Goal: Task Accomplishment & Management: Complete application form

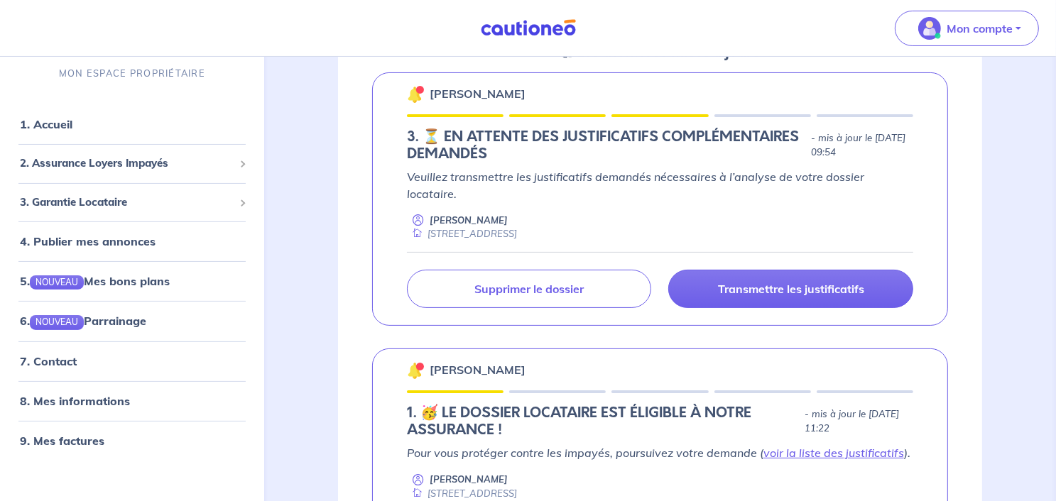
scroll to position [241, 0]
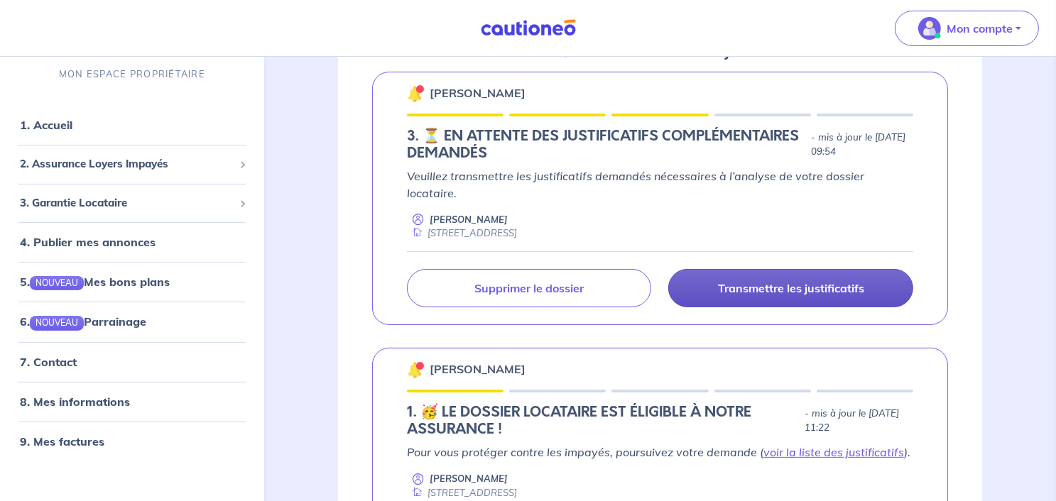
click at [780, 281] on p "Transmettre les justificatifs" at bounding box center [791, 288] width 146 height 14
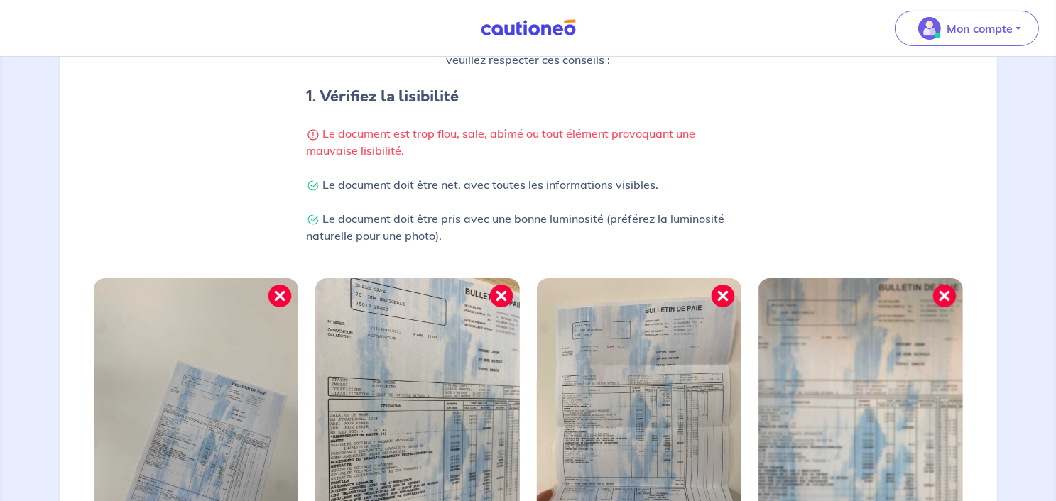
scroll to position [514, 0]
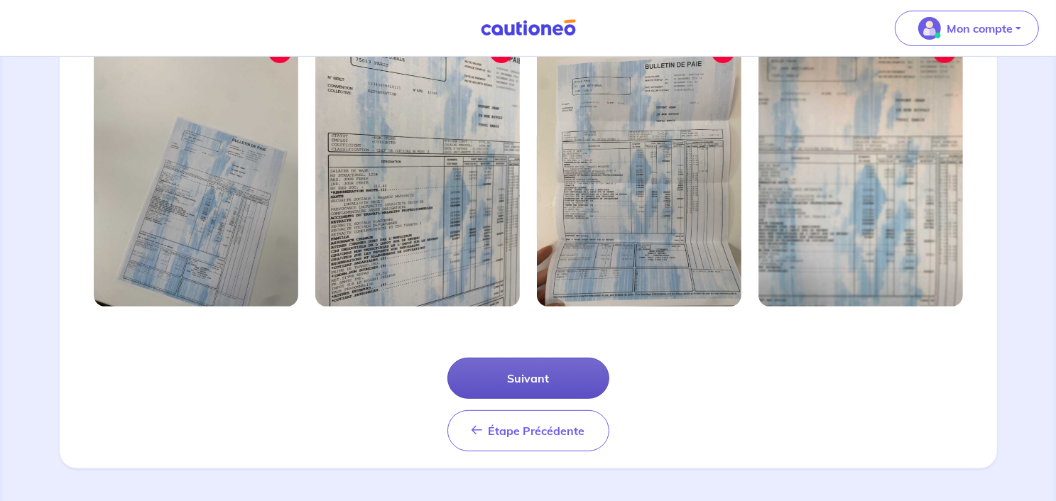
click at [543, 386] on button "Suivant" at bounding box center [528, 378] width 162 height 41
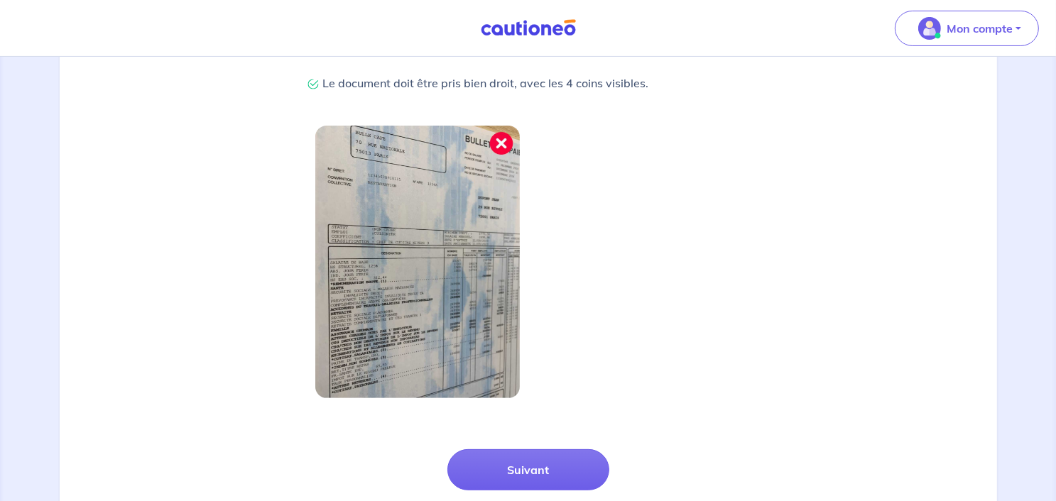
scroll to position [446, 0]
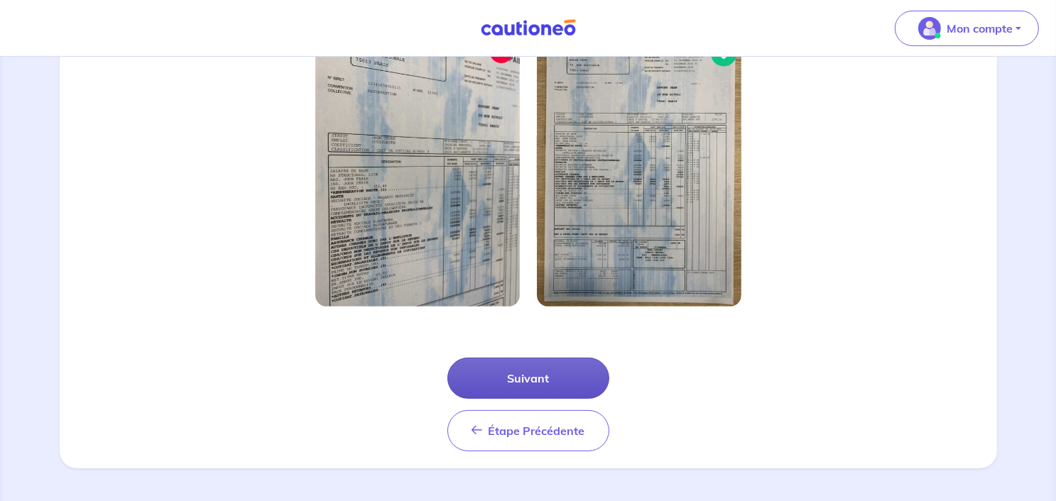
click at [558, 381] on button "Suivant" at bounding box center [528, 378] width 162 height 41
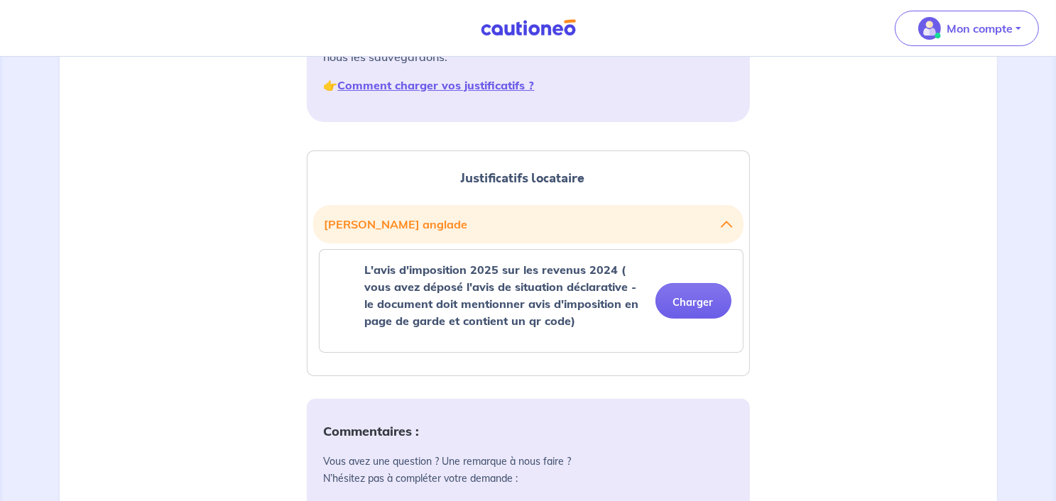
scroll to position [275, 0]
click at [706, 291] on button "Charger" at bounding box center [693, 302] width 76 height 36
drag, startPoint x: 369, startPoint y: 270, endPoint x: 612, endPoint y: 269, distance: 243.6
click at [612, 269] on strong "L'avis d'imposition 2025 sur les revenus 2024 ( vous avez déposé l'avis de situ…" at bounding box center [502, 295] width 274 height 65
copy strong "'avis d'imposition 2025 sur les revenus 2024"
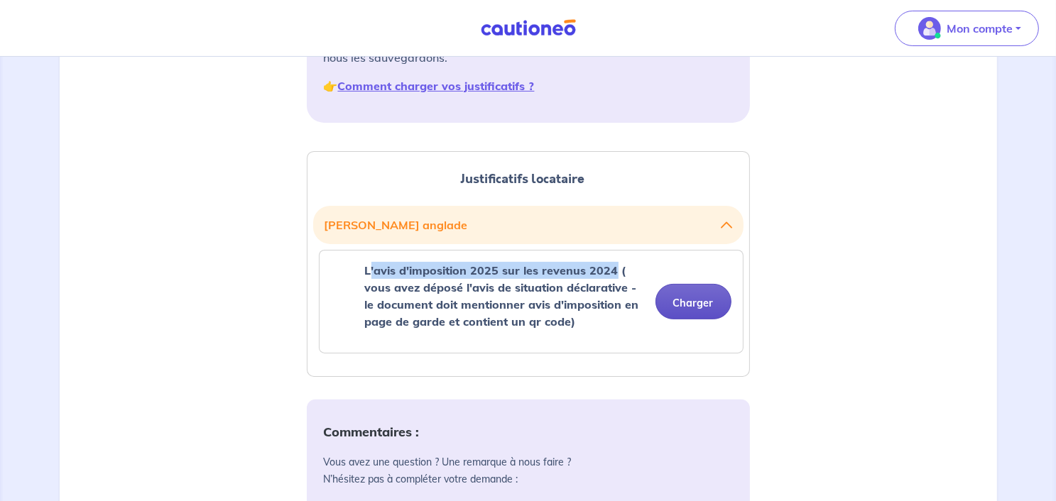
click at [698, 302] on button "Charger" at bounding box center [693, 302] width 76 height 36
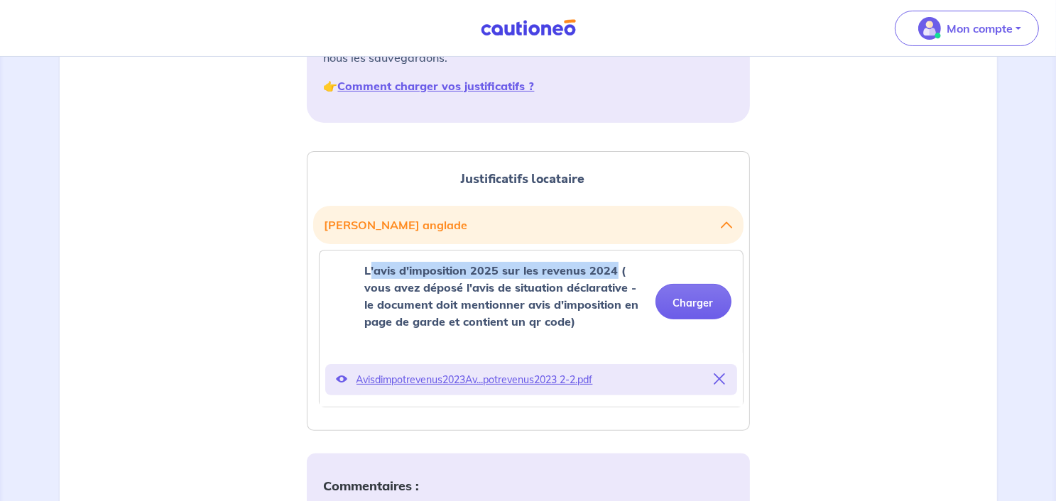
scroll to position [229, 0]
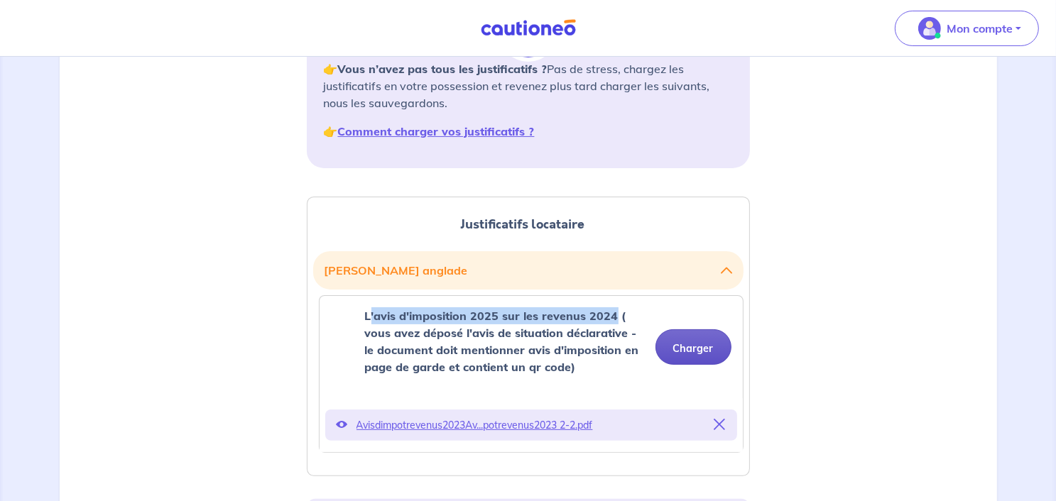
click at [697, 334] on button "Charger" at bounding box center [693, 347] width 76 height 36
